Goal: Task Accomplishment & Management: Use online tool/utility

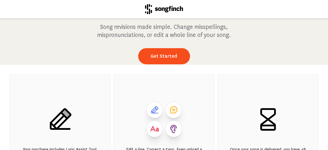
scroll to position [31, 0]
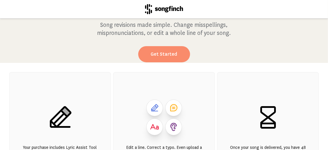
click at [164, 47] on link "Get Started" at bounding box center [164, 54] width 52 height 16
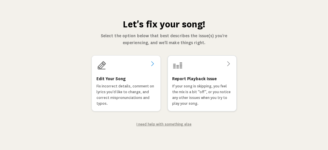
click at [138, 76] on div "Edit Your Song Fix incorrect details, comment on lyrics you'd like to change, a…" at bounding box center [125, 90] width 59 height 31
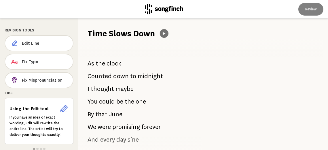
click at [166, 33] on button at bounding box center [164, 33] width 9 height 9
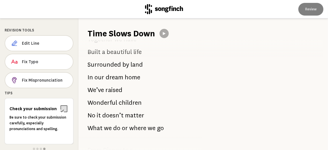
scroll to position [366, 0]
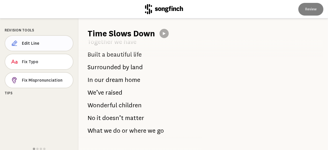
click at [33, 40] on button "Edit Line" at bounding box center [39, 43] width 69 height 16
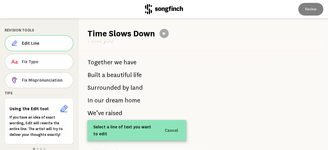
scroll to position [348, 0]
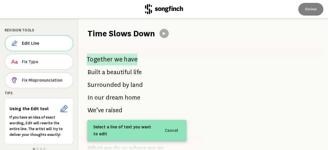
click at [108, 59] on span "Together" at bounding box center [100, 59] width 26 height 12
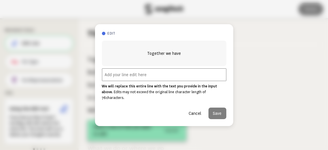
click at [120, 77] on input "text" at bounding box center [164, 74] width 124 height 13
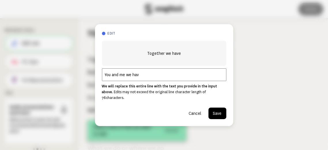
type input "You and me we have"
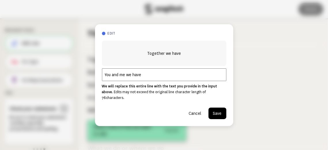
click at [197, 113] on button "Cancel" at bounding box center [195, 113] width 22 height 12
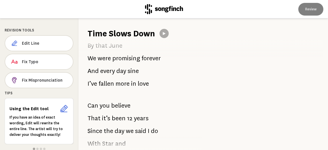
scroll to position [74, 0]
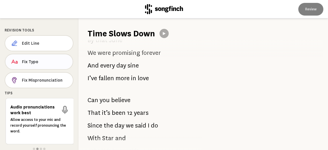
click at [24, 61] on span "Fix Typo" at bounding box center [45, 62] width 46 height 6
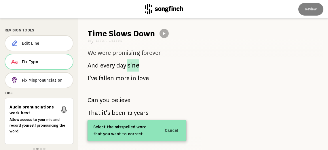
click at [134, 65] on span "sine" at bounding box center [133, 65] width 12 height 12
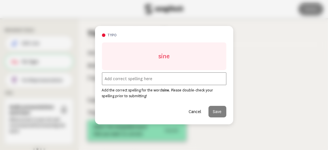
click at [145, 77] on input "text" at bounding box center [164, 78] width 124 height 13
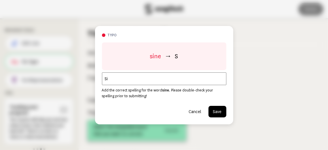
type input "S"
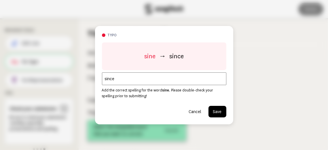
type input "since"
click at [218, 110] on button "Save" at bounding box center [217, 112] width 18 height 12
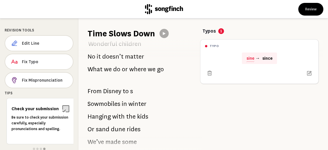
scroll to position [425, 0]
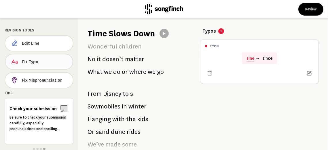
click at [49, 59] on span "Fix Typo" at bounding box center [45, 62] width 46 height 6
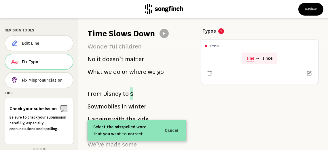
click at [131, 93] on span "s" at bounding box center [131, 93] width 3 height 13
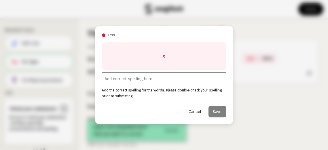
click at [147, 77] on input "text" at bounding box center [164, 78] width 124 height 13
click at [217, 115] on div "typo s Add the correct spelling for the word s . Please double-check your spell…" at bounding box center [164, 75] width 138 height 98
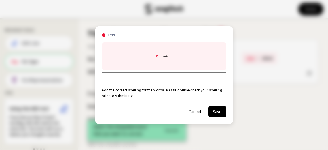
click at [219, 112] on button "Save" at bounding box center [217, 112] width 18 height 12
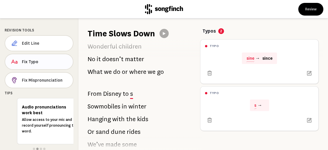
click at [48, 59] on span "Fix Typo" at bounding box center [45, 62] width 46 height 6
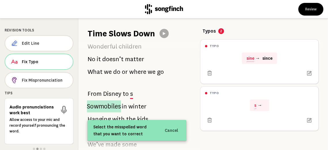
click at [99, 106] on span "Sowmobiles" at bounding box center [104, 106] width 34 height 12
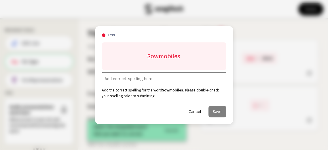
click at [123, 78] on input "text" at bounding box center [164, 78] width 124 height 13
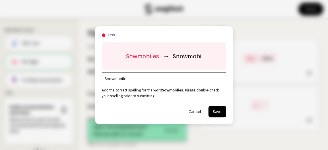
type input "Snowmobiles"
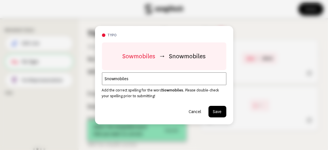
click at [213, 109] on button "Save" at bounding box center [217, 112] width 18 height 12
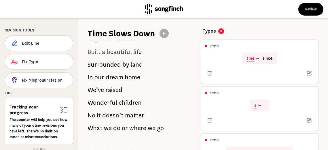
scroll to position [371, 0]
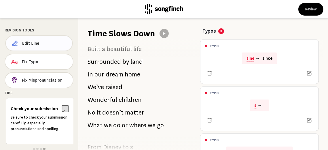
click at [33, 45] on span "Edit Line" at bounding box center [44, 43] width 45 height 6
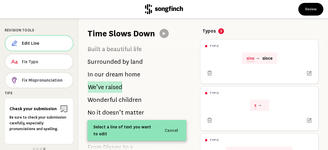
click at [106, 85] on span "raised" at bounding box center [113, 87] width 17 height 12
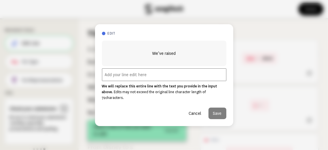
click at [110, 75] on input "text" at bounding box center [164, 74] width 124 height 13
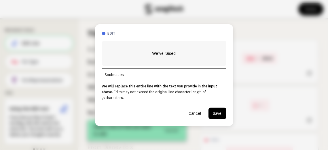
type input "Soulmates"
click at [217, 109] on button "Save" at bounding box center [217, 113] width 18 height 12
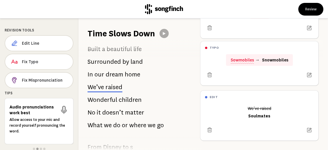
scroll to position [96, 0]
click at [36, 40] on span "Edit Line" at bounding box center [45, 43] width 46 height 6
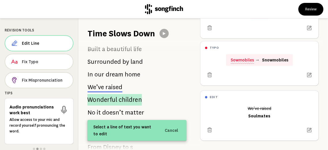
click at [119, 102] on span "children" at bounding box center [130, 100] width 23 height 12
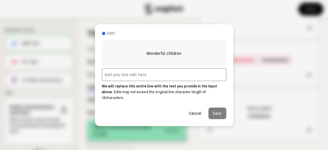
click at [112, 76] on input "text" at bounding box center [164, 74] width 124 height 13
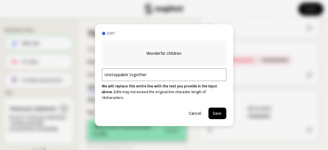
type input "Unstoppable together"
click at [217, 109] on button "Save" at bounding box center [217, 113] width 18 height 12
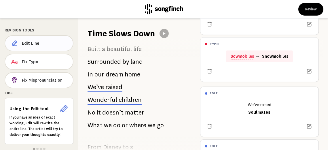
click at [33, 42] on span "Edit Line" at bounding box center [45, 43] width 46 height 6
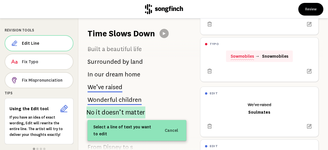
click at [128, 113] on span "matter" at bounding box center [135, 112] width 20 height 12
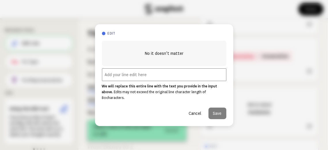
click at [121, 79] on input "text" at bounding box center [164, 74] width 124 height 13
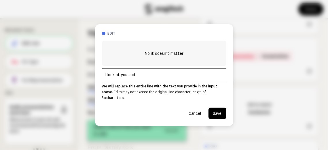
type input "I look at you and I"
click at [218, 112] on button "Save" at bounding box center [217, 113] width 18 height 12
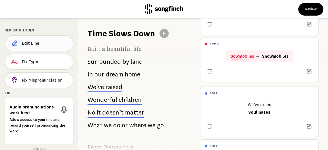
click at [41, 43] on span "Edit Line" at bounding box center [45, 43] width 46 height 6
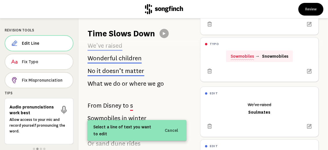
scroll to position [415, 0]
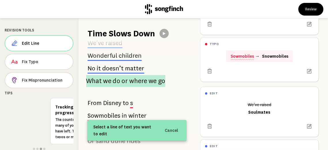
click at [149, 79] on span "we" at bounding box center [153, 81] width 8 height 12
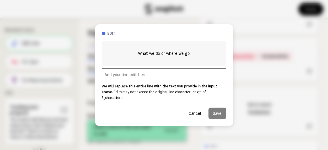
click at [125, 78] on input "text" at bounding box center [164, 74] width 124 height 13
type input "Still get butterflies"
click at [213, 109] on button "Save" at bounding box center [217, 113] width 18 height 12
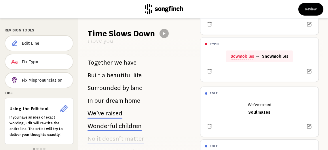
scroll to position [348, 0]
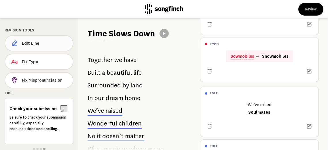
click at [43, 41] on span "Edit Line" at bounding box center [45, 43] width 46 height 6
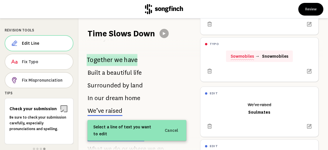
click at [103, 58] on span "Together" at bounding box center [100, 60] width 26 height 12
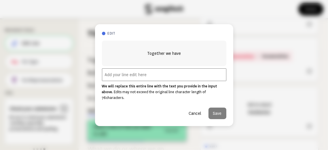
click at [119, 79] on input "text" at bounding box center [164, 74] width 124 height 13
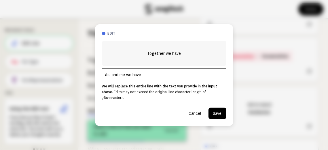
type input "You and me we have"
click at [213, 107] on button "Save" at bounding box center [217, 113] width 18 height 12
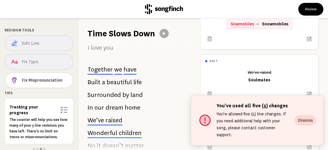
scroll to position [139, 0]
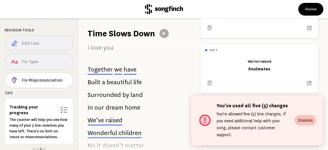
click at [307, 125] on button "Dismiss" at bounding box center [305, 120] width 22 height 10
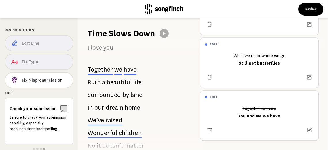
scroll to position [306, 0]
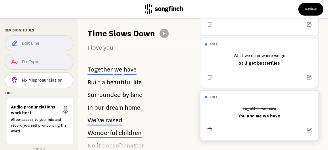
click at [210, 127] on icon at bounding box center [210, 130] width 6 height 6
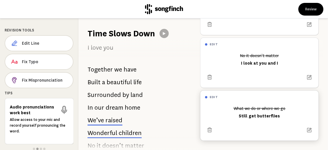
scroll to position [254, 0]
click at [41, 66] on button "Fix Typo" at bounding box center [39, 62] width 69 height 16
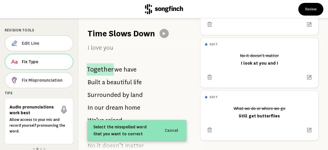
click at [102, 70] on span "Together" at bounding box center [100, 69] width 27 height 12
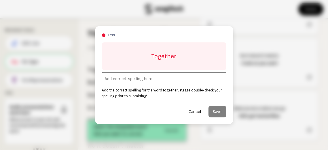
click at [115, 79] on input "text" at bounding box center [164, 78] width 124 height 13
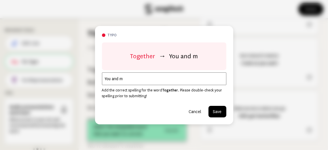
type input "You and me"
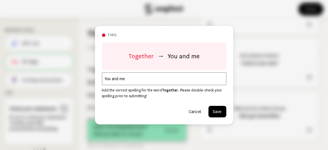
click at [214, 112] on button "Save" at bounding box center [217, 112] width 18 height 12
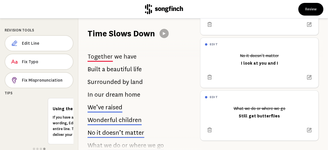
scroll to position [354, 0]
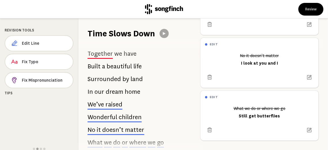
click at [164, 34] on icon at bounding box center [164, 33] width 3 height 3
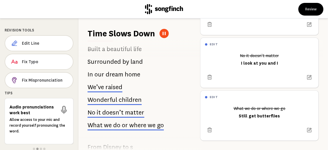
scroll to position [390, 0]
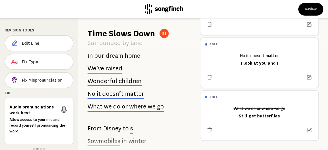
click at [166, 32] on icon at bounding box center [164, 33] width 5 height 5
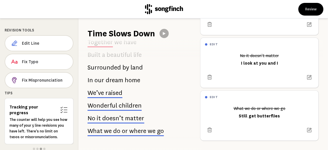
scroll to position [360, 0]
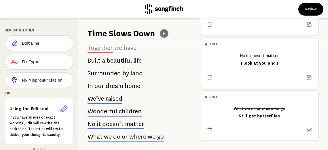
click at [164, 37] on button at bounding box center [164, 33] width 8 height 8
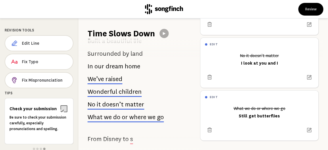
scroll to position [358, 0]
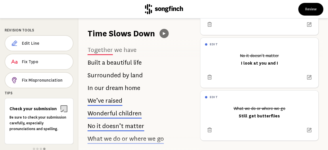
click at [166, 34] on icon at bounding box center [164, 33] width 5 height 5
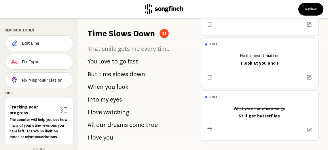
scroll to position [251, 0]
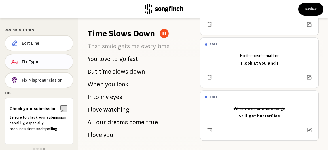
click at [33, 63] on span "Fix Typo" at bounding box center [45, 62] width 46 height 6
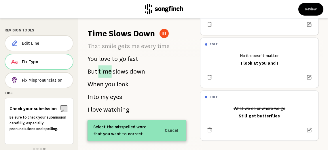
click at [104, 70] on span "time" at bounding box center [104, 71] width 13 height 12
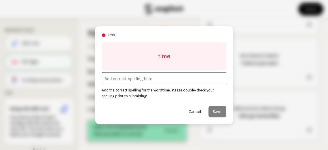
click at [199, 111] on button "Cancel" at bounding box center [195, 112] width 22 height 12
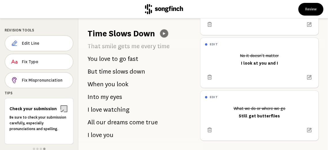
click at [161, 31] on button at bounding box center [164, 33] width 8 height 8
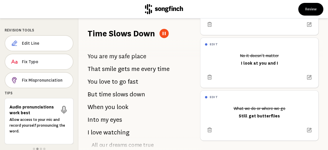
scroll to position [575, 0]
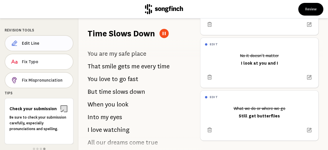
click at [22, 43] on span "Edit Line" at bounding box center [45, 43] width 46 height 6
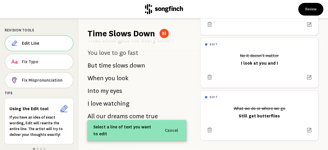
scroll to position [254, 0]
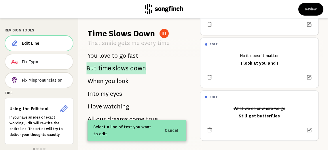
click at [100, 69] on span "time" at bounding box center [104, 68] width 13 height 12
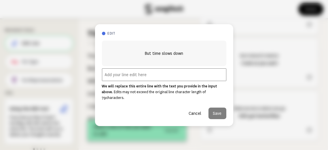
click at [115, 78] on input "text" at bounding box center [164, 74] width 124 height 13
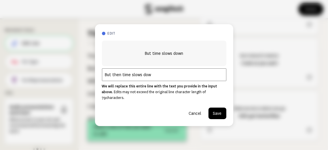
type input "But then time slows down"
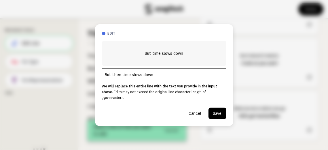
click at [213, 109] on button "Save" at bounding box center [217, 113] width 18 height 12
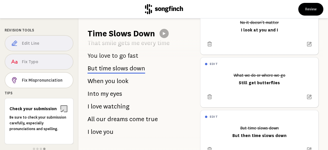
scroll to position [353, 0]
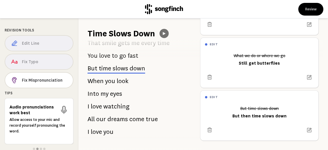
click at [164, 33] on icon at bounding box center [164, 33] width 3 height 3
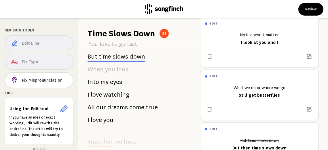
scroll to position [255, 0]
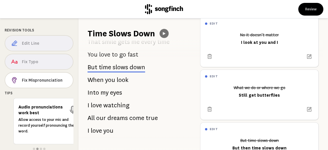
click at [163, 33] on icon at bounding box center [164, 33] width 3 height 3
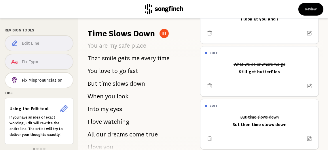
scroll to position [353, 0]
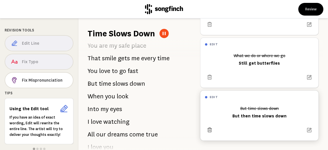
click at [209, 127] on icon at bounding box center [210, 130] width 6 height 6
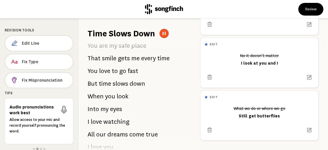
scroll to position [300, 0]
click at [312, 8] on button "Review" at bounding box center [310, 9] width 25 height 13
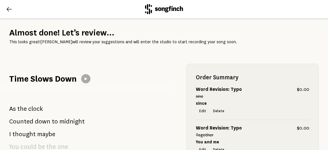
scroll to position [12, 0]
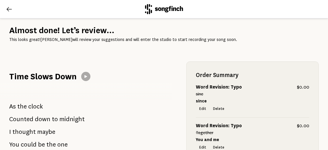
drag, startPoint x: 276, startPoint y: 28, endPoint x: 280, endPoint y: 29, distance: 3.2
click at [277, 28] on h2 "Almost done! Let’s review..." at bounding box center [163, 30] width 309 height 12
click at [278, 28] on h2 "Almost done! Let’s review..." at bounding box center [163, 30] width 309 height 12
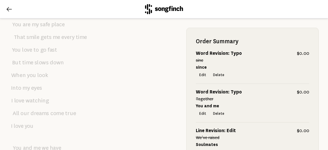
scroll to position [0, 0]
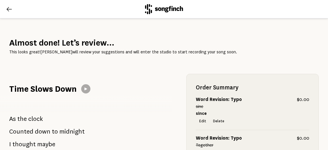
click at [9, 9] on icon at bounding box center [9, 9] width 7 height 7
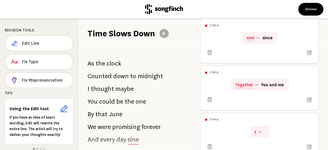
scroll to position [26, 0]
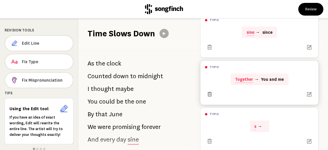
click at [209, 94] on icon at bounding box center [209, 93] width 5 height 5
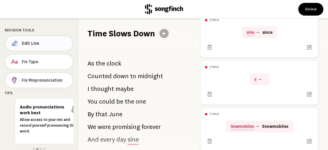
click at [46, 43] on span "Edit Line" at bounding box center [45, 43] width 46 height 6
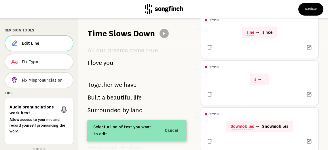
scroll to position [342, 0]
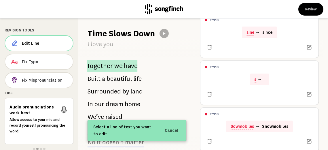
click at [95, 66] on span "Together" at bounding box center [100, 66] width 26 height 12
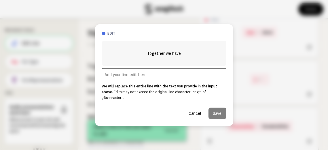
click at [127, 77] on input "text" at bounding box center [164, 74] width 124 height 13
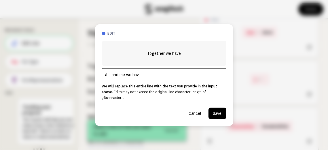
type input "You and me we have"
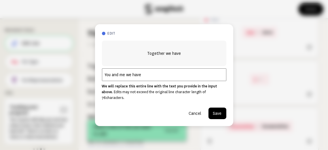
click at [222, 110] on button "Save" at bounding box center [217, 113] width 18 height 12
